Goal: Register for event/course

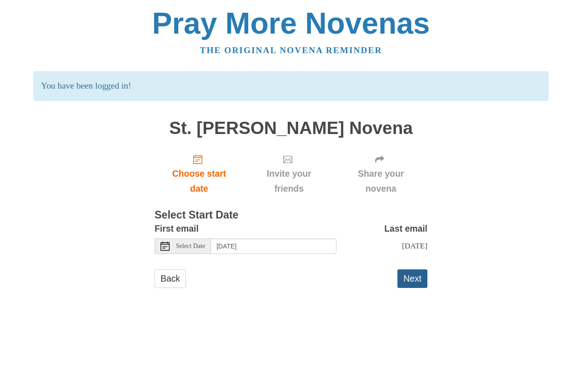
click at [413, 281] on button "Next" at bounding box center [412, 278] width 30 height 19
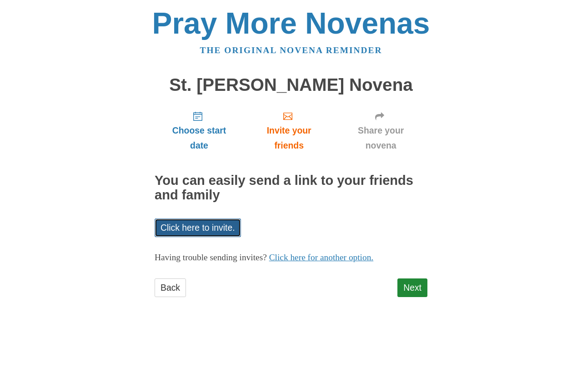
click at [202, 231] on link "Click here to invite." at bounding box center [197, 228] width 86 height 19
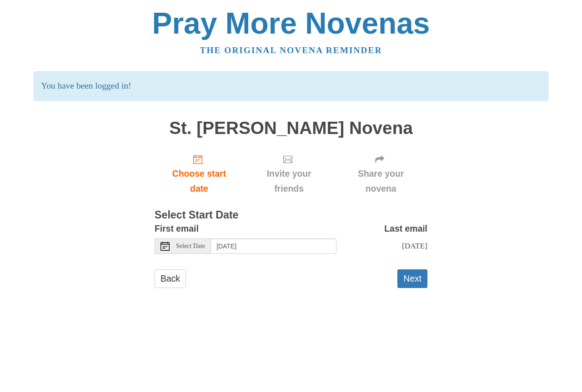
click at [205, 246] on span "Select Date" at bounding box center [190, 246] width 29 height 6
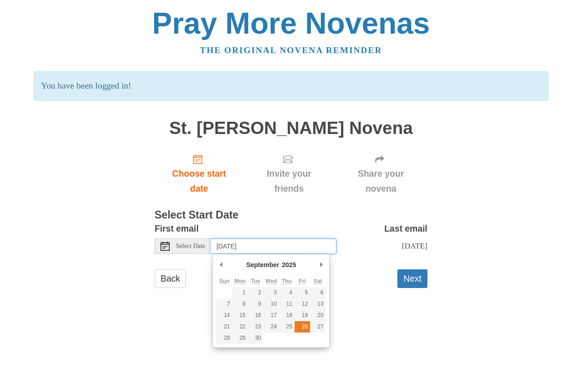
type input "[DATE]"
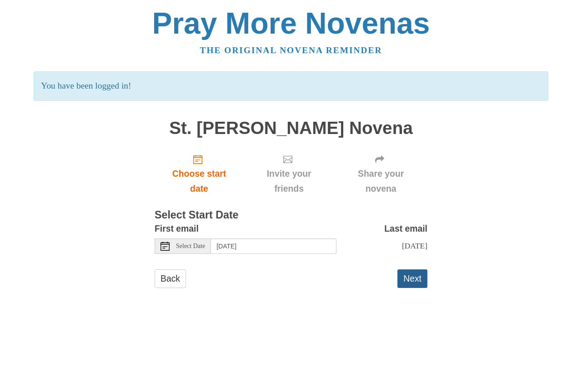
click at [411, 285] on button "Next" at bounding box center [412, 278] width 30 height 19
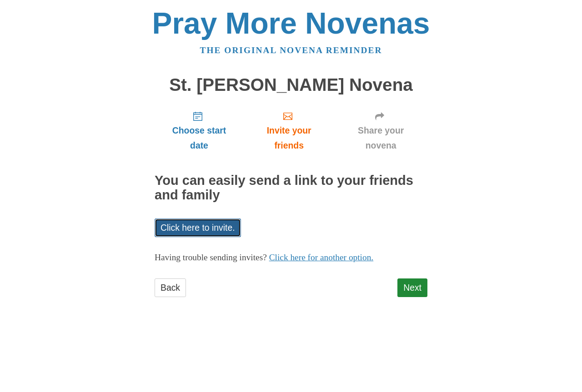
click at [209, 231] on link "Click here to invite." at bounding box center [197, 228] width 86 height 19
